Goal: Find specific fact: Find specific fact

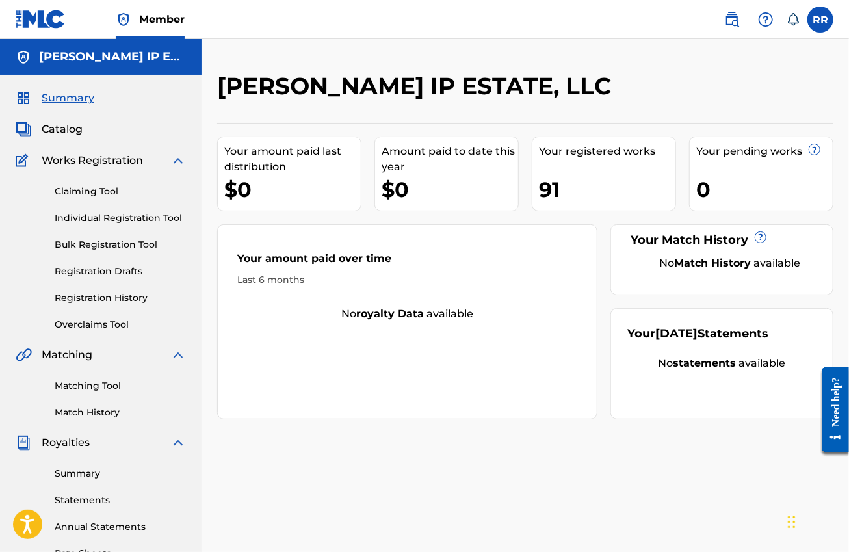
click at [68, 131] on span "Catalog" at bounding box center [62, 130] width 41 height 16
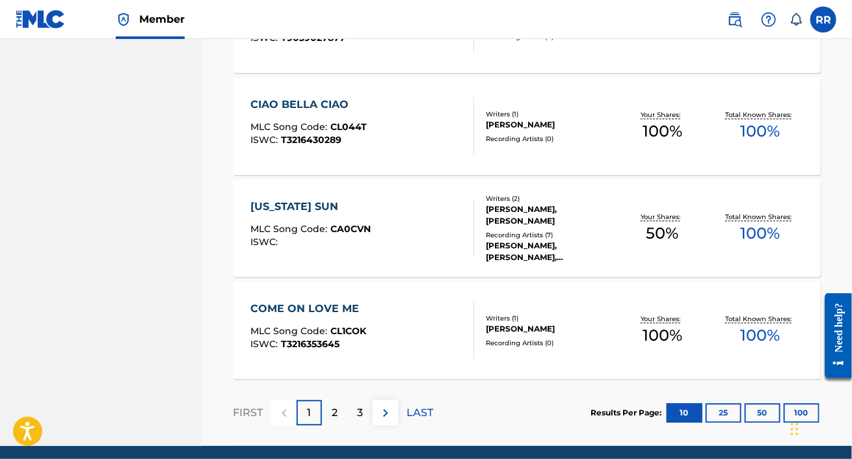
scroll to position [1061, 0]
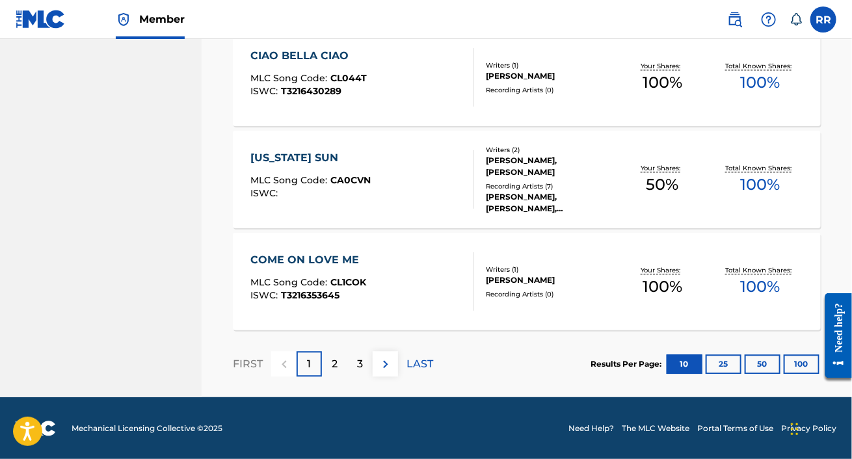
click at [797, 360] on button "100" at bounding box center [802, 364] width 36 height 20
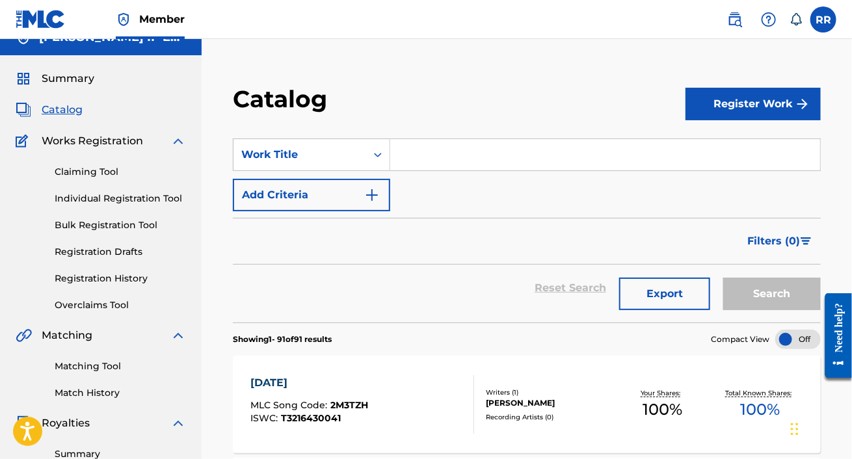
scroll to position [0, 0]
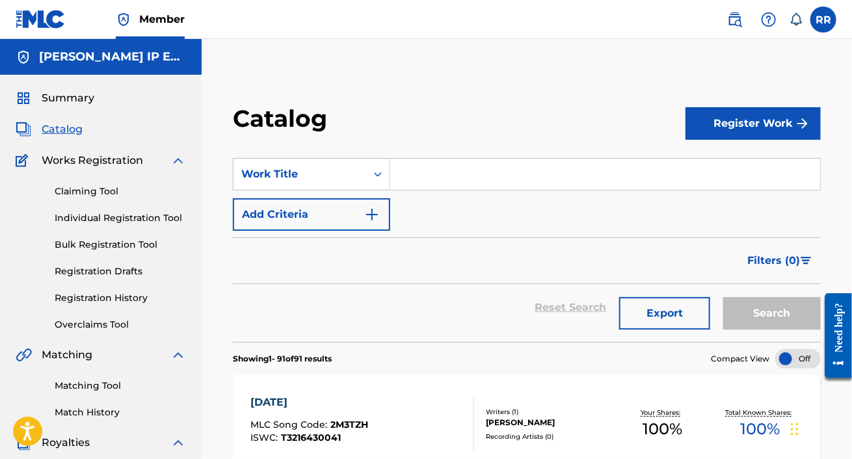
click at [46, 13] on img at bounding box center [41, 19] width 50 height 19
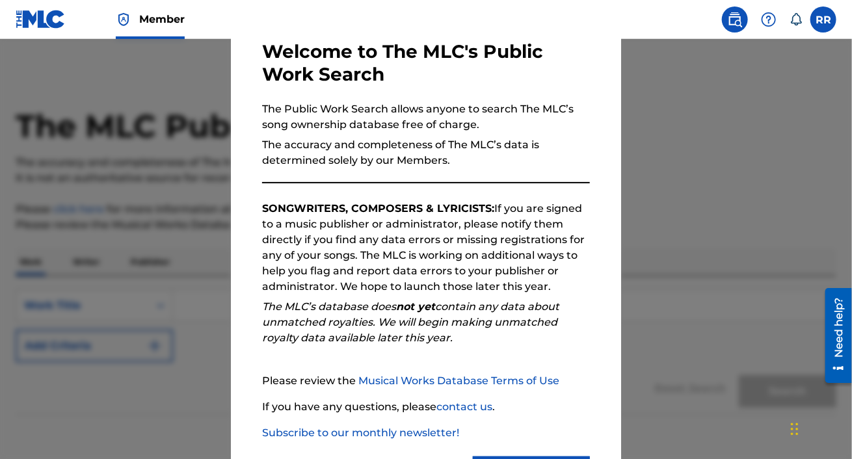
scroll to position [135, 0]
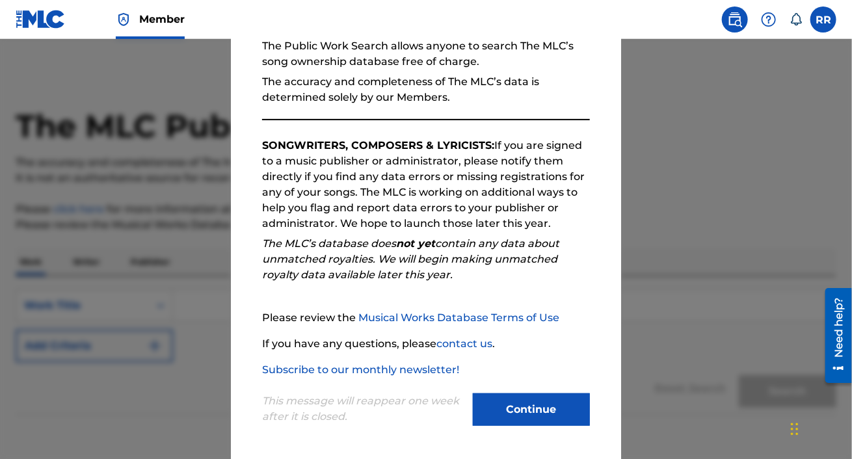
click at [526, 419] on button "Continue" at bounding box center [531, 409] width 117 height 33
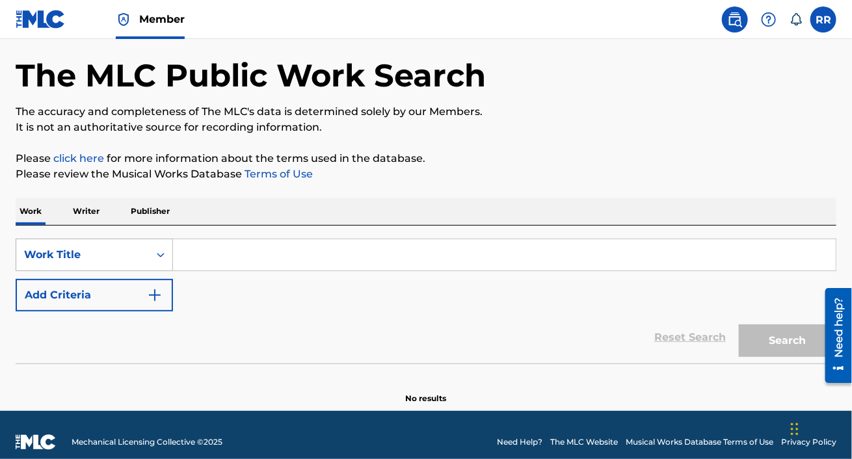
click at [100, 271] on div "Work Title" at bounding box center [94, 255] width 157 height 33
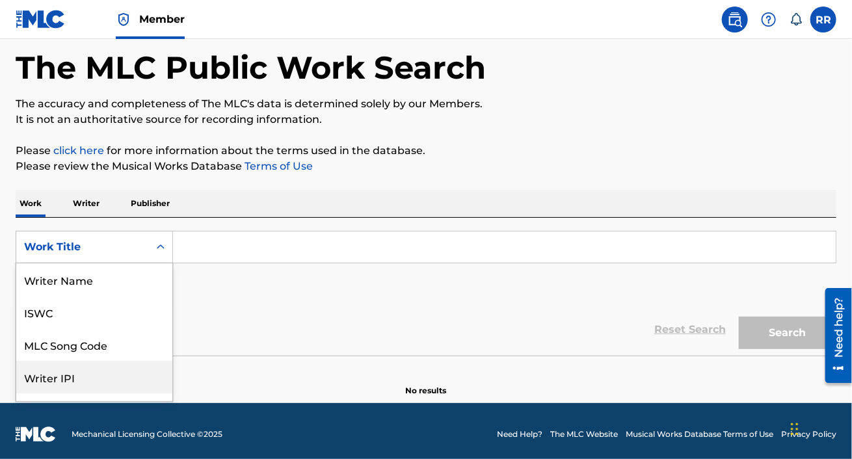
scroll to position [64, 0]
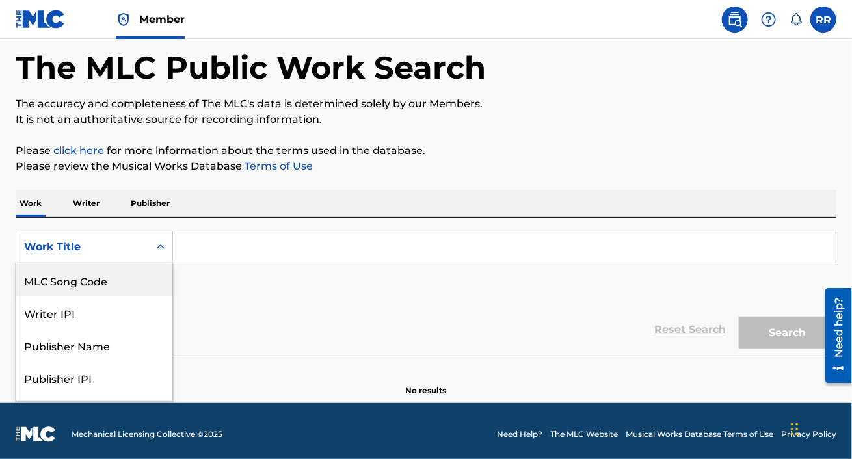
click at [91, 282] on div "MLC Song Code" at bounding box center [94, 280] width 156 height 33
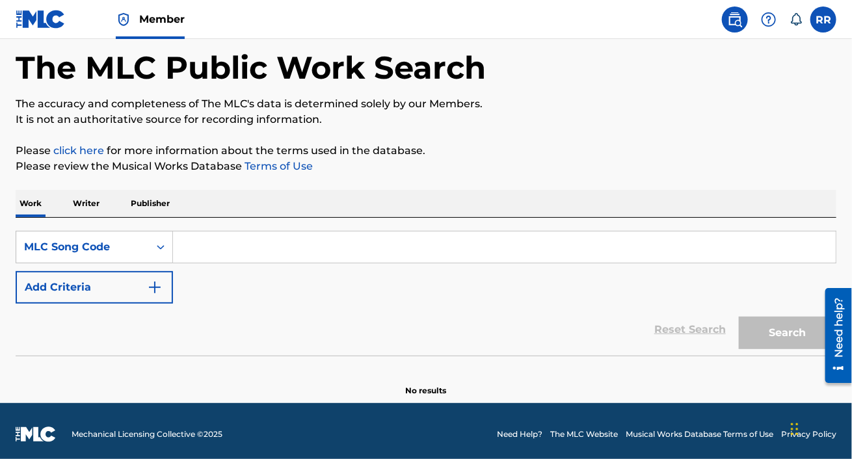
click at [224, 247] on input "Search Form" at bounding box center [504, 247] width 663 height 31
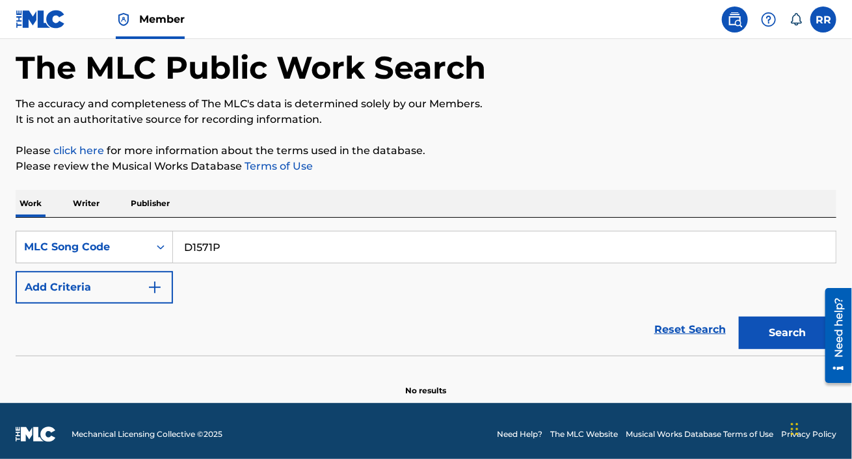
type input "D1571P"
click at [767, 327] on button "Search" at bounding box center [788, 333] width 98 height 33
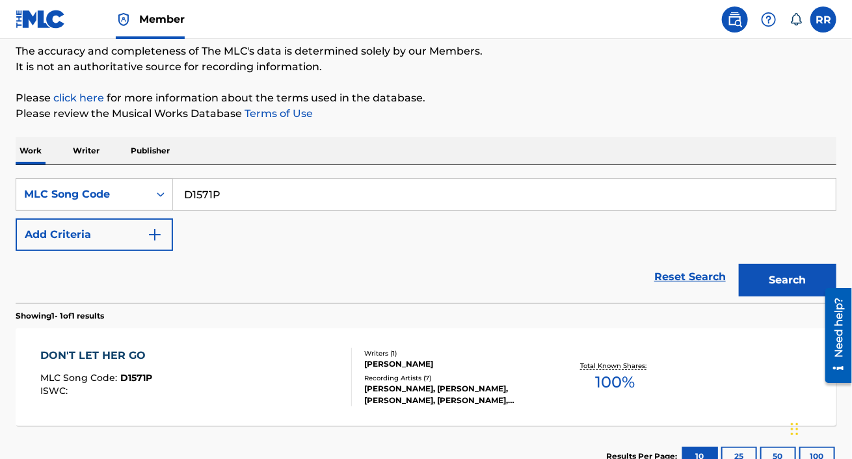
scroll to position [207, 0]
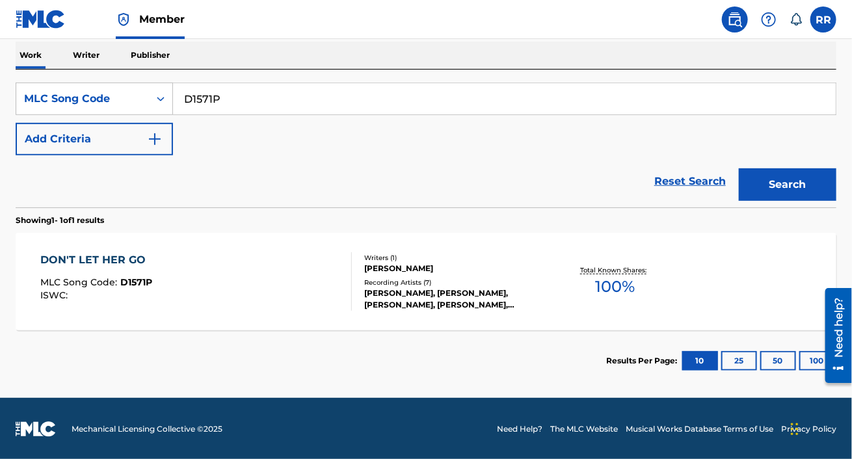
click at [440, 289] on div "[PERSON_NAME], [PERSON_NAME], [PERSON_NAME], [PERSON_NAME], [PERSON_NAME]" at bounding box center [455, 298] width 183 height 23
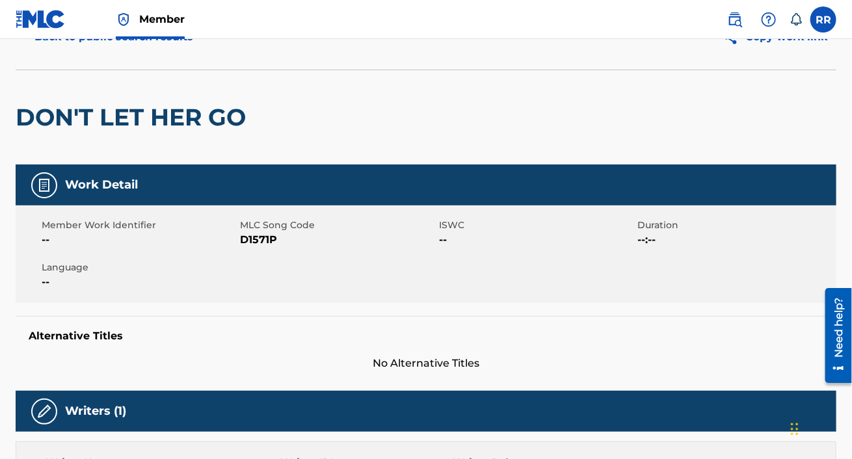
scroll to position [64, 0]
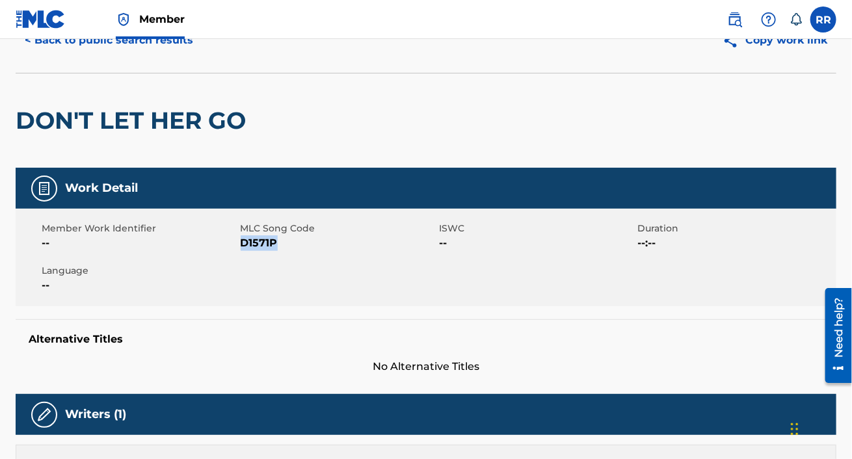
drag, startPoint x: 241, startPoint y: 240, endPoint x: 274, endPoint y: 235, distance: 33.6
click at [274, 235] on span "D1571P" at bounding box center [339, 243] width 196 height 16
copy span "D1571P"
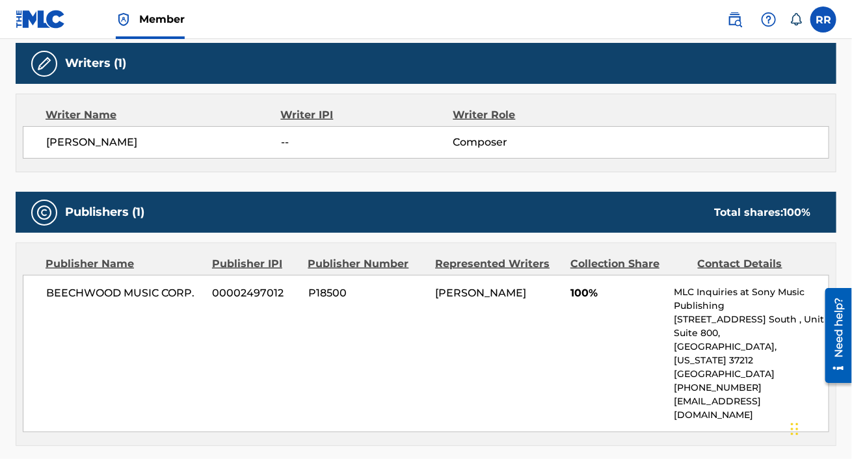
scroll to position [389, 0]
